Goal: Obtain resource: Download file/media

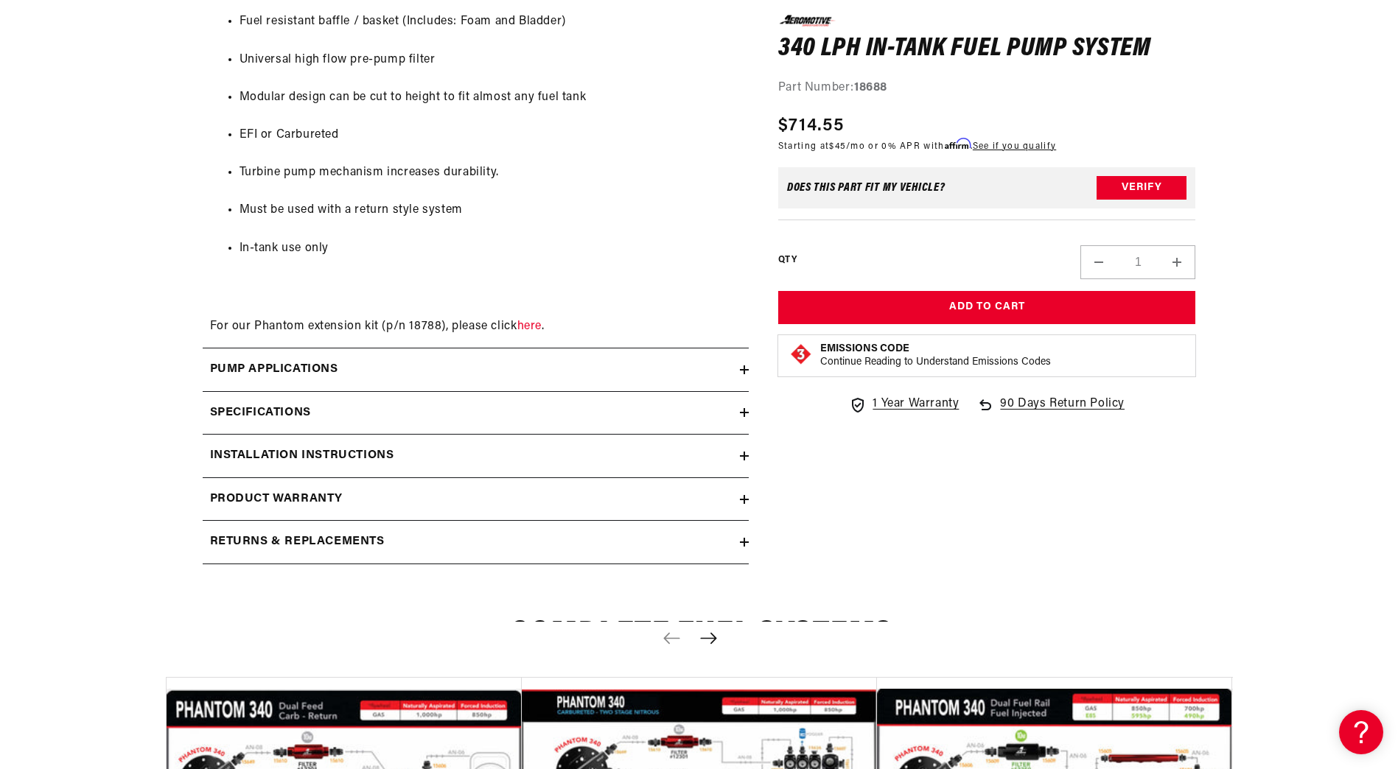
scroll to position [1621, 0]
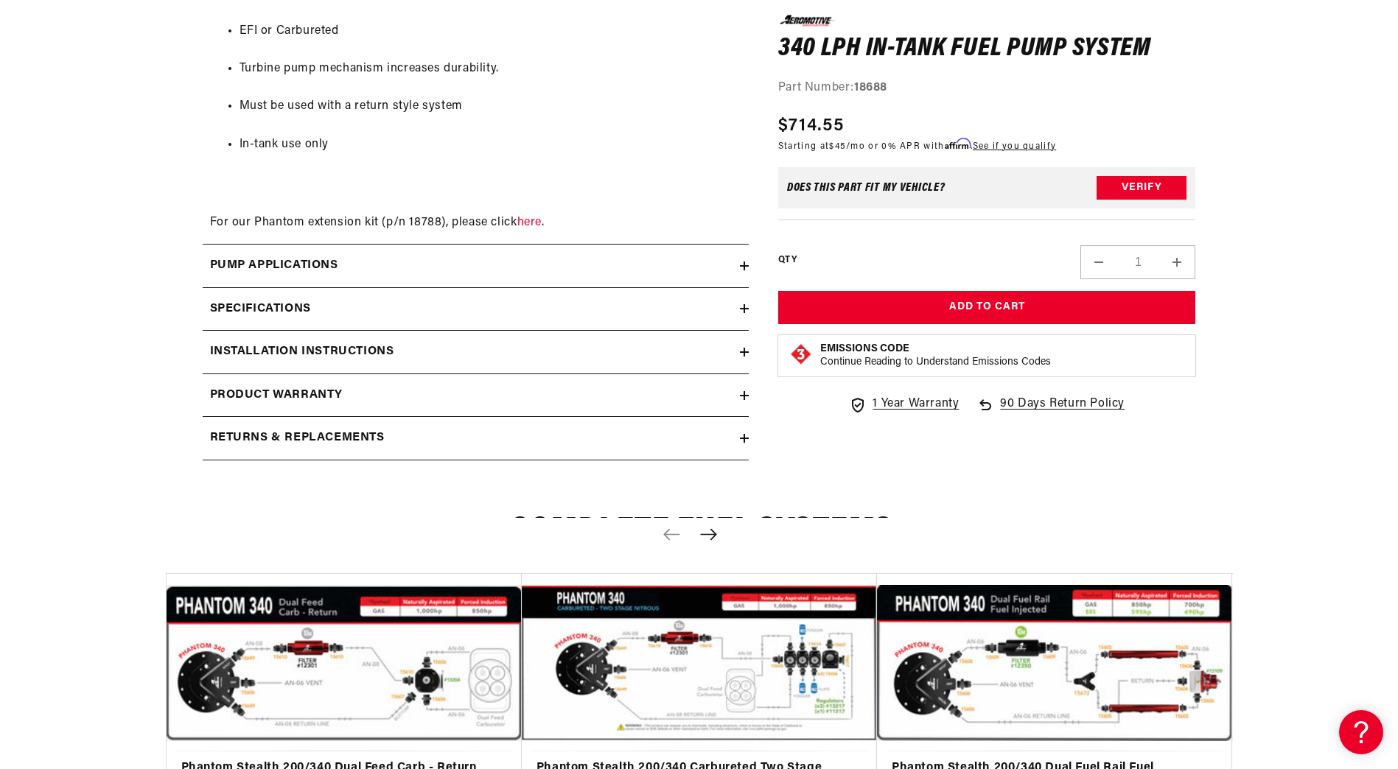
click at [286, 362] on h2 "Installation Instructions" at bounding box center [302, 352] width 184 height 19
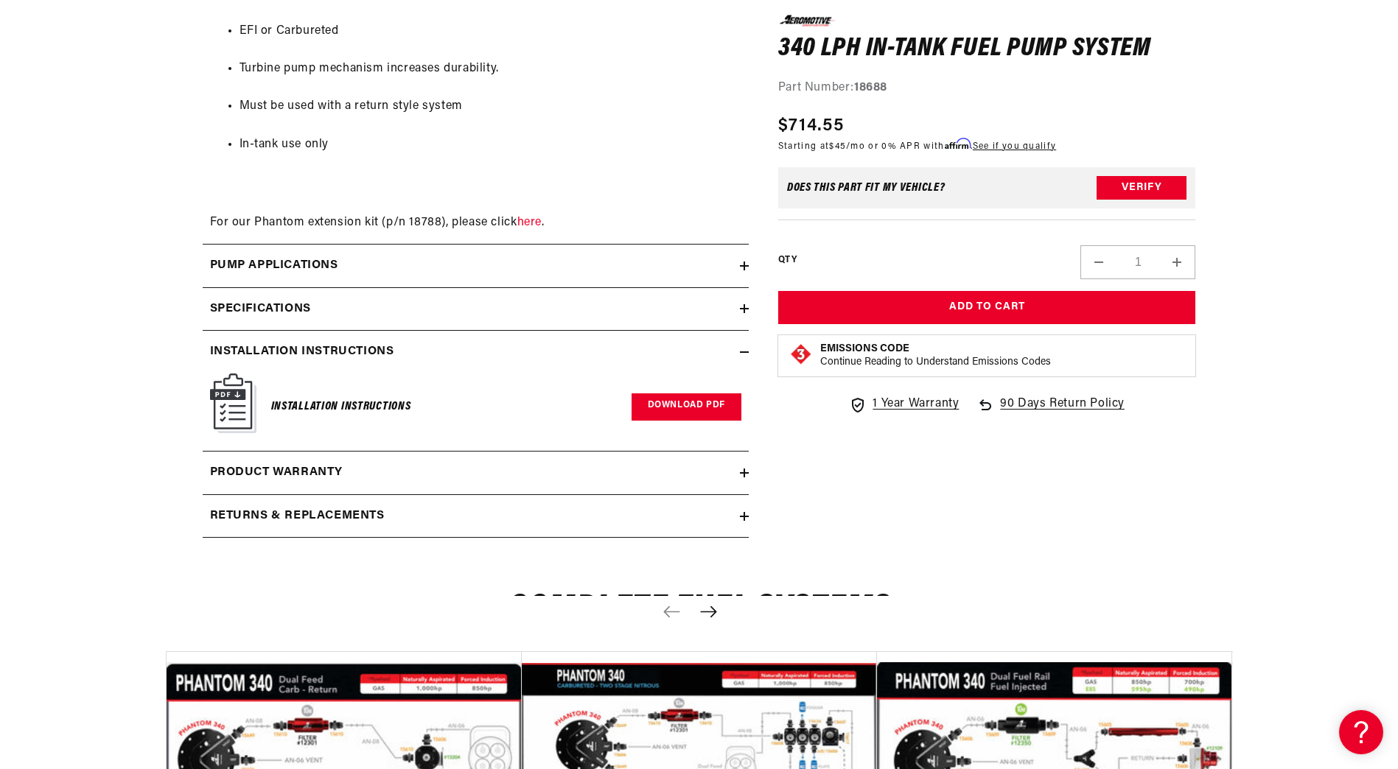
click at [649, 421] on link "Download PDF" at bounding box center [687, 407] width 110 height 27
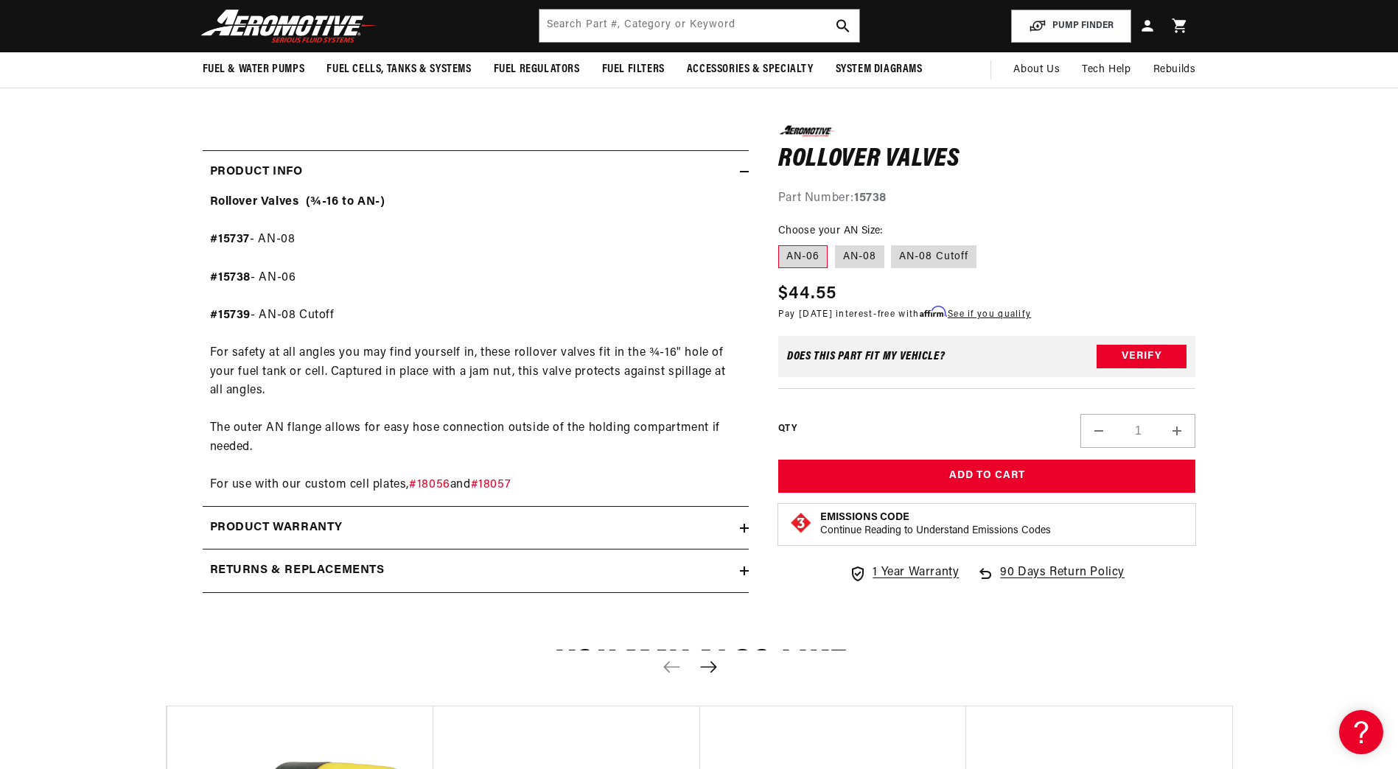
scroll to position [74, 0]
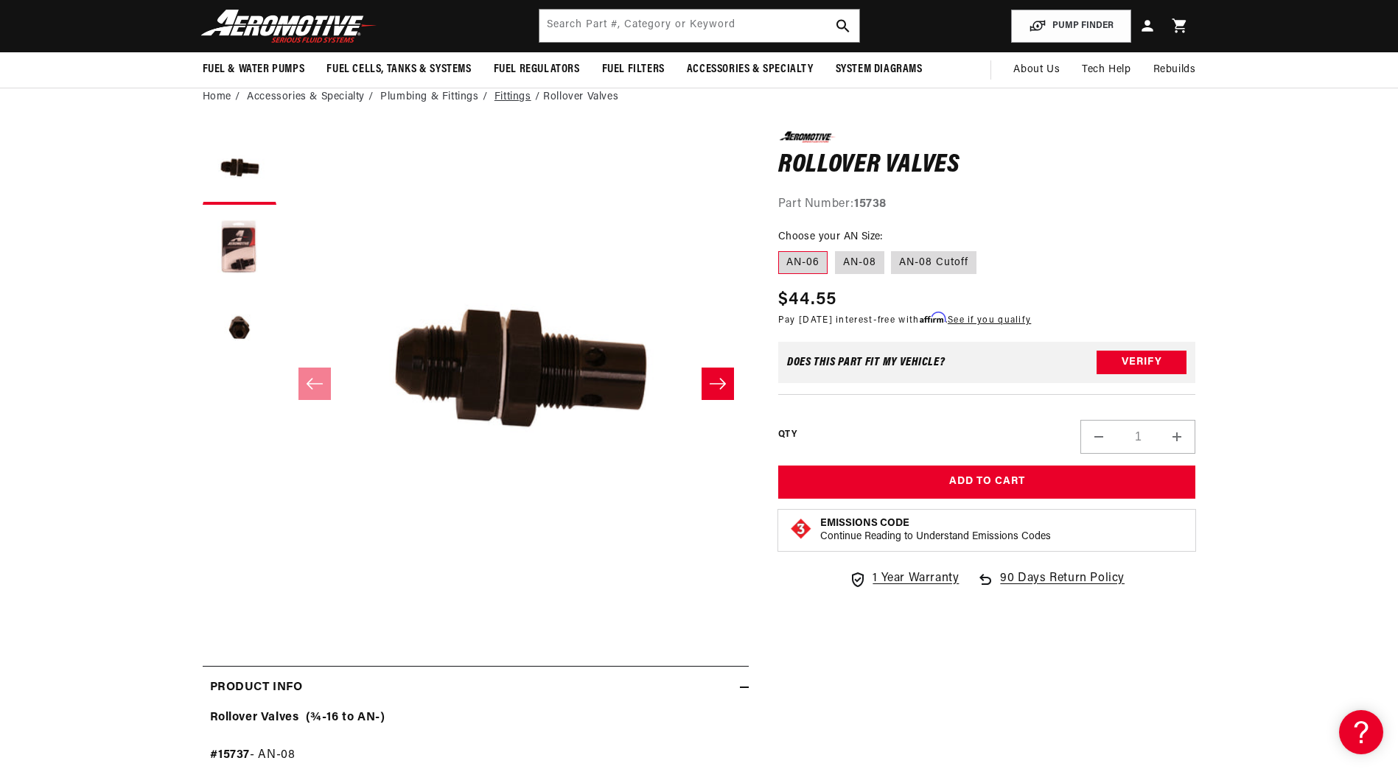
click at [522, 97] on link "Fittings" at bounding box center [512, 97] width 37 height 16
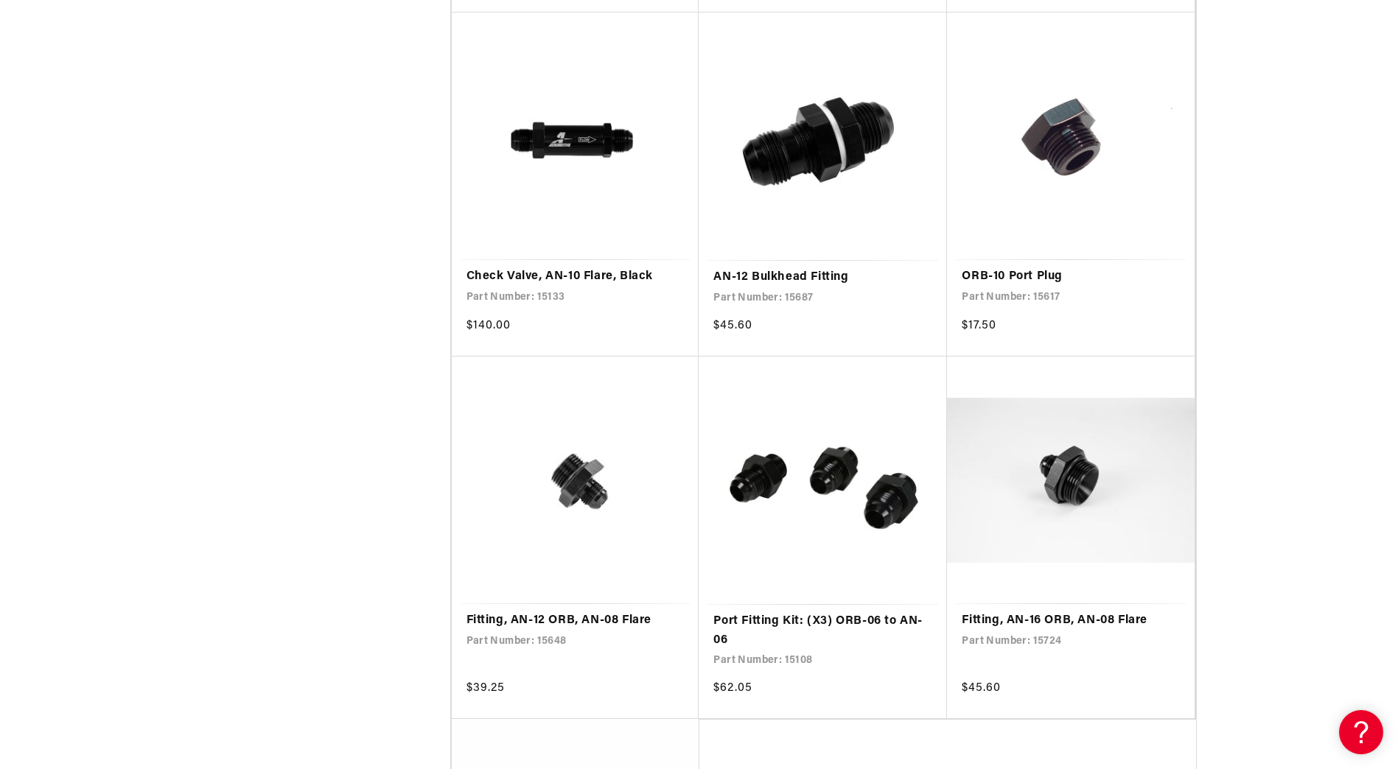
scroll to position [2506, 0]
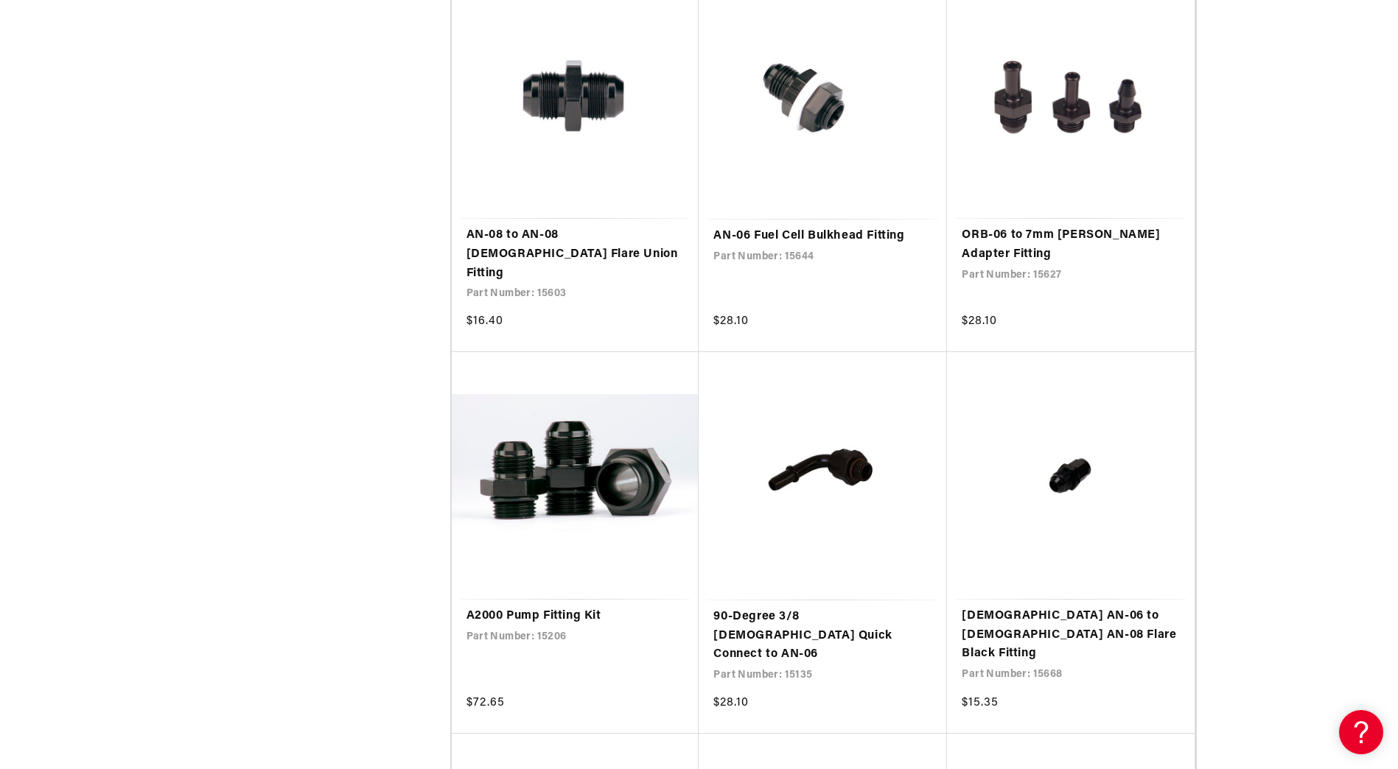
scroll to position [5232, 0]
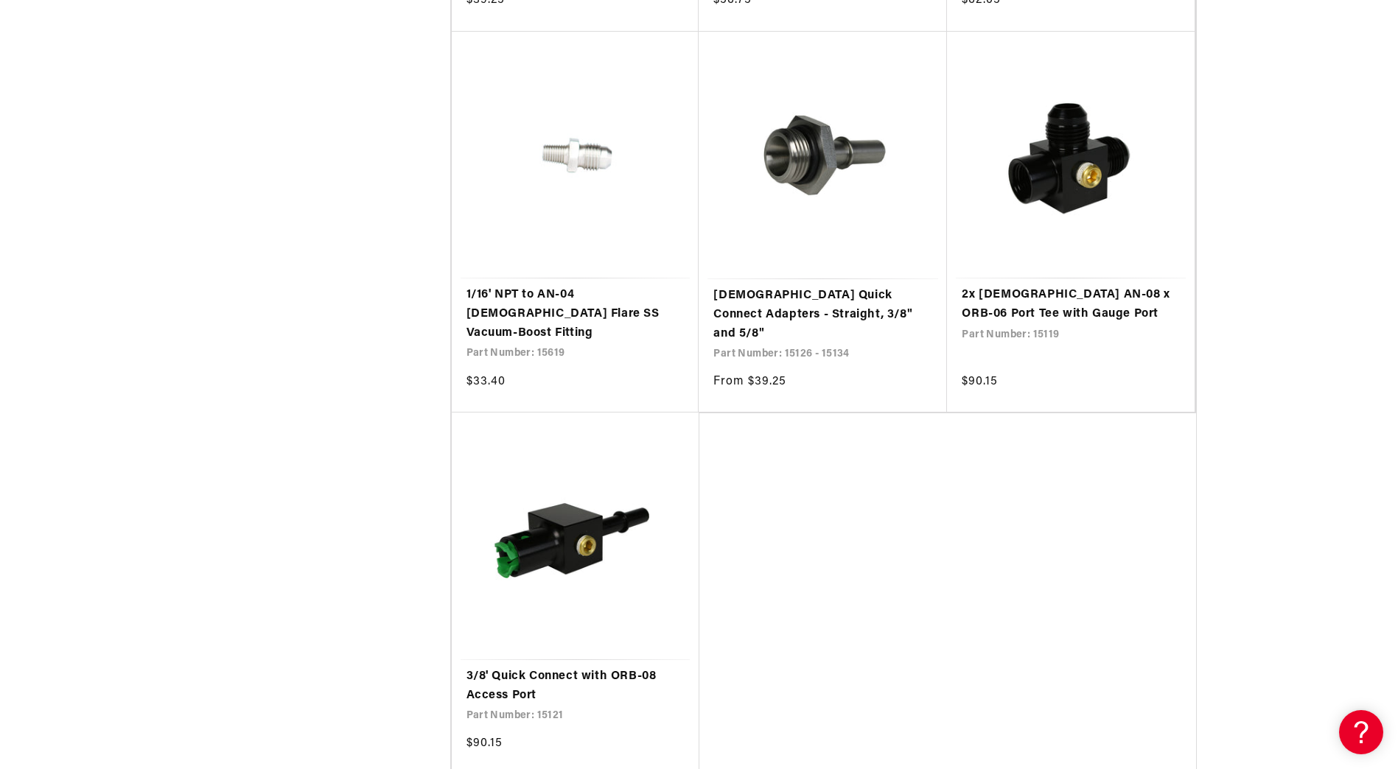
scroll to position [8843, 0]
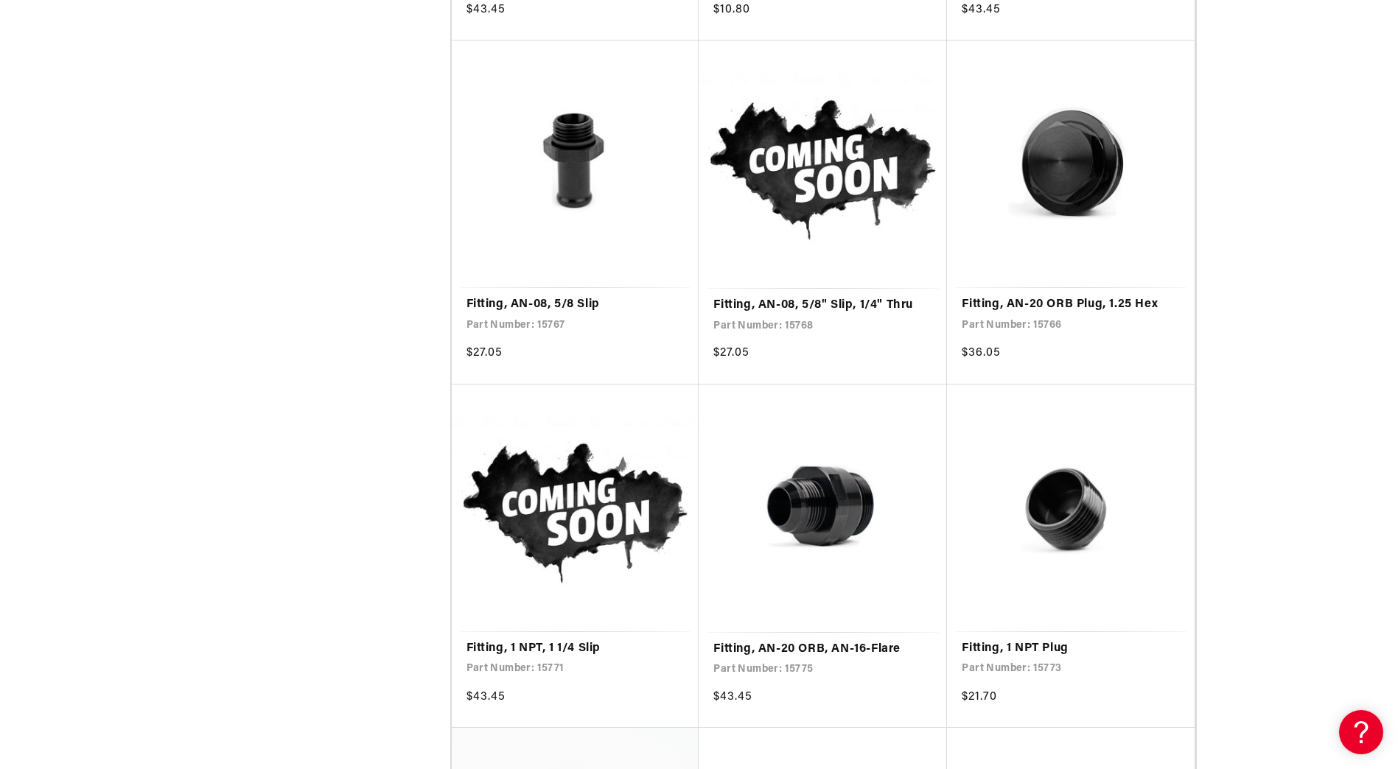
scroll to position [11717, 0]
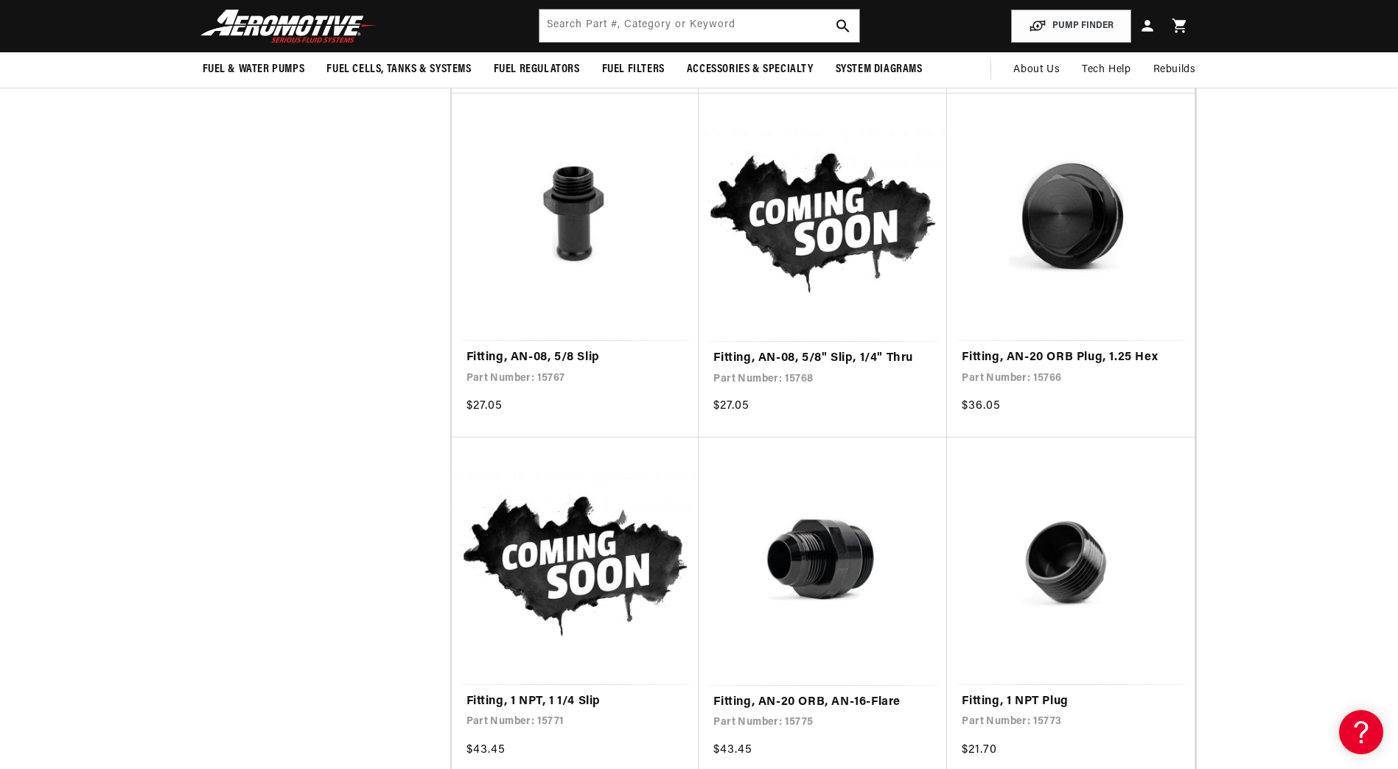
scroll to position [10980, 0]
